Goal: Task Accomplishment & Management: Manage account settings

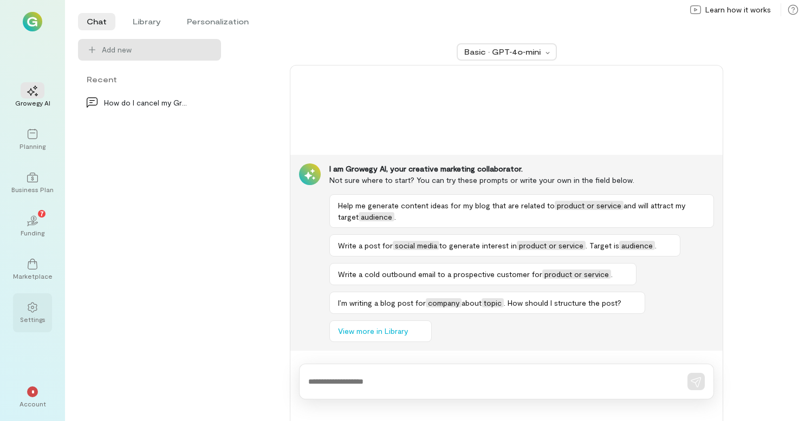
click at [31, 303] on icon at bounding box center [32, 308] width 9 height 10
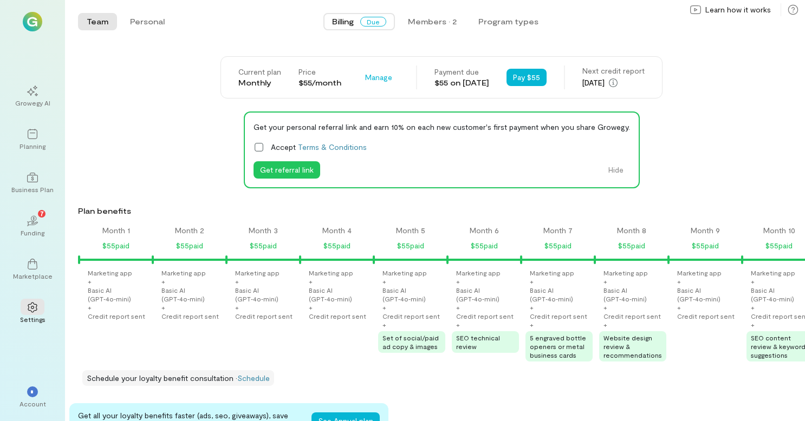
scroll to position [0, 1068]
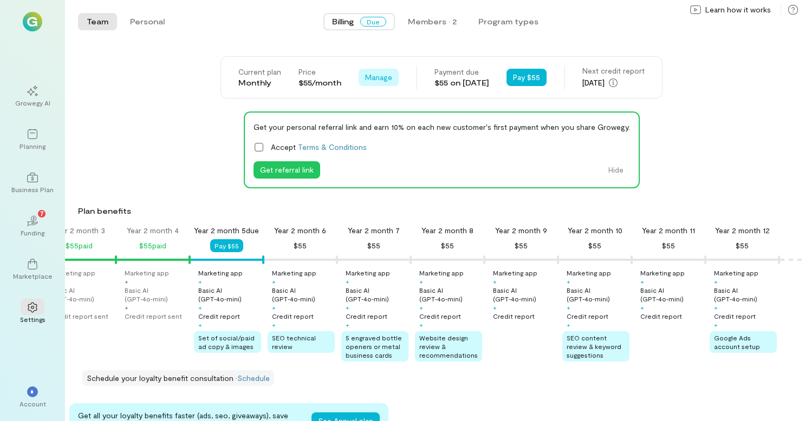
click at [365, 81] on span "Manage" at bounding box center [378, 77] width 27 height 11
click at [387, 122] on span "Cancel plan" at bounding box center [410, 122] width 55 height 11
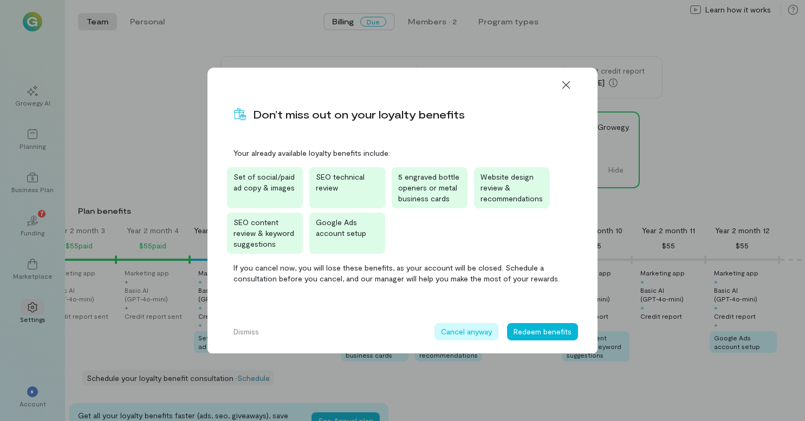
click at [458, 334] on button "Cancel anyway" at bounding box center [466, 331] width 64 height 17
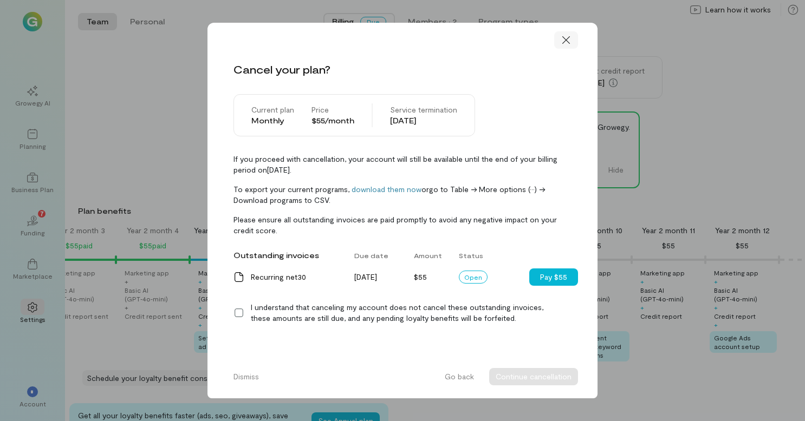
click at [565, 37] on icon at bounding box center [565, 40] width 11 height 11
